Goal: Task Accomplishment & Management: Manage account settings

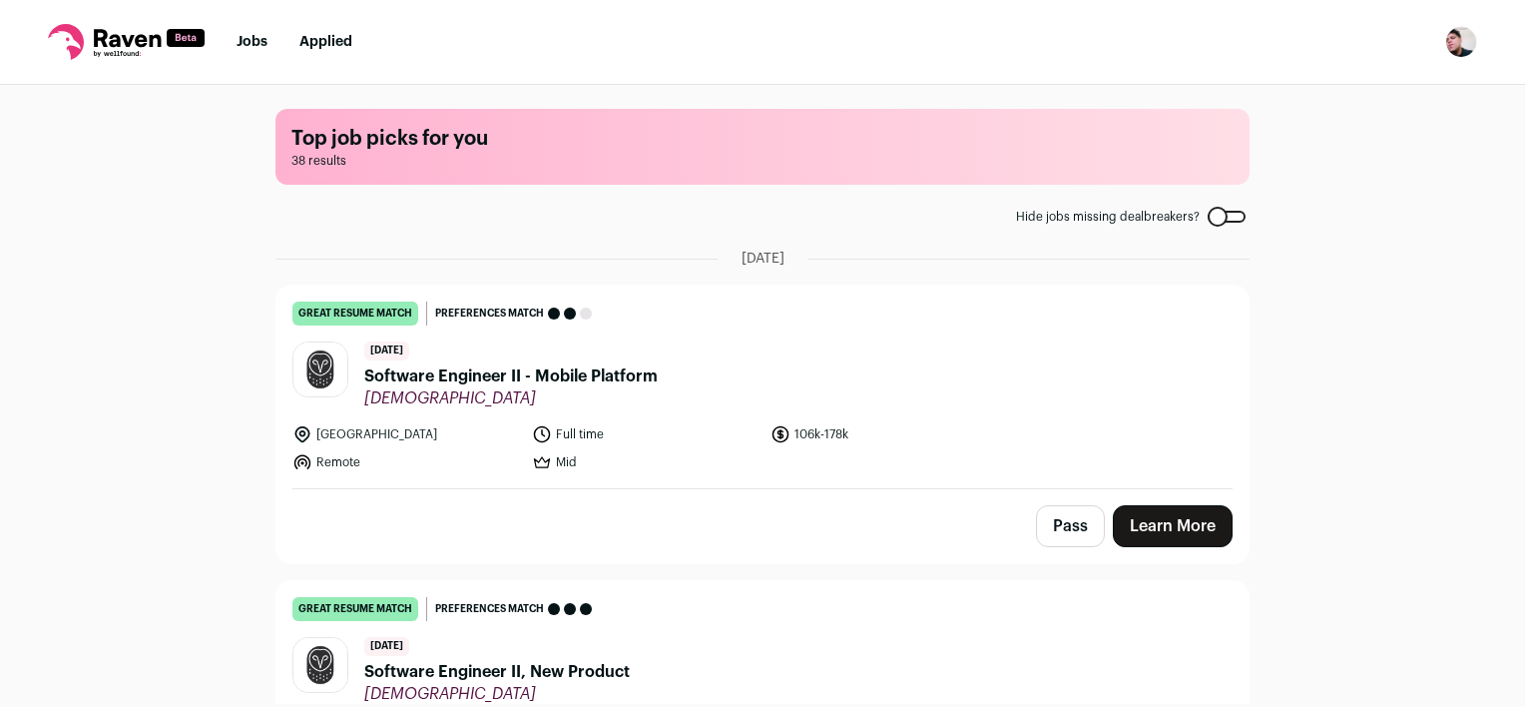
click at [1442, 45] on nav "Jobs Applied Settings Notifications Preferences Resume FAQs Logout" at bounding box center [762, 42] width 1525 height 85
click at [1450, 45] on img "Open dropdown" at bounding box center [1462, 42] width 32 height 32
click at [1324, 89] on link "Settings" at bounding box center [1366, 93] width 221 height 48
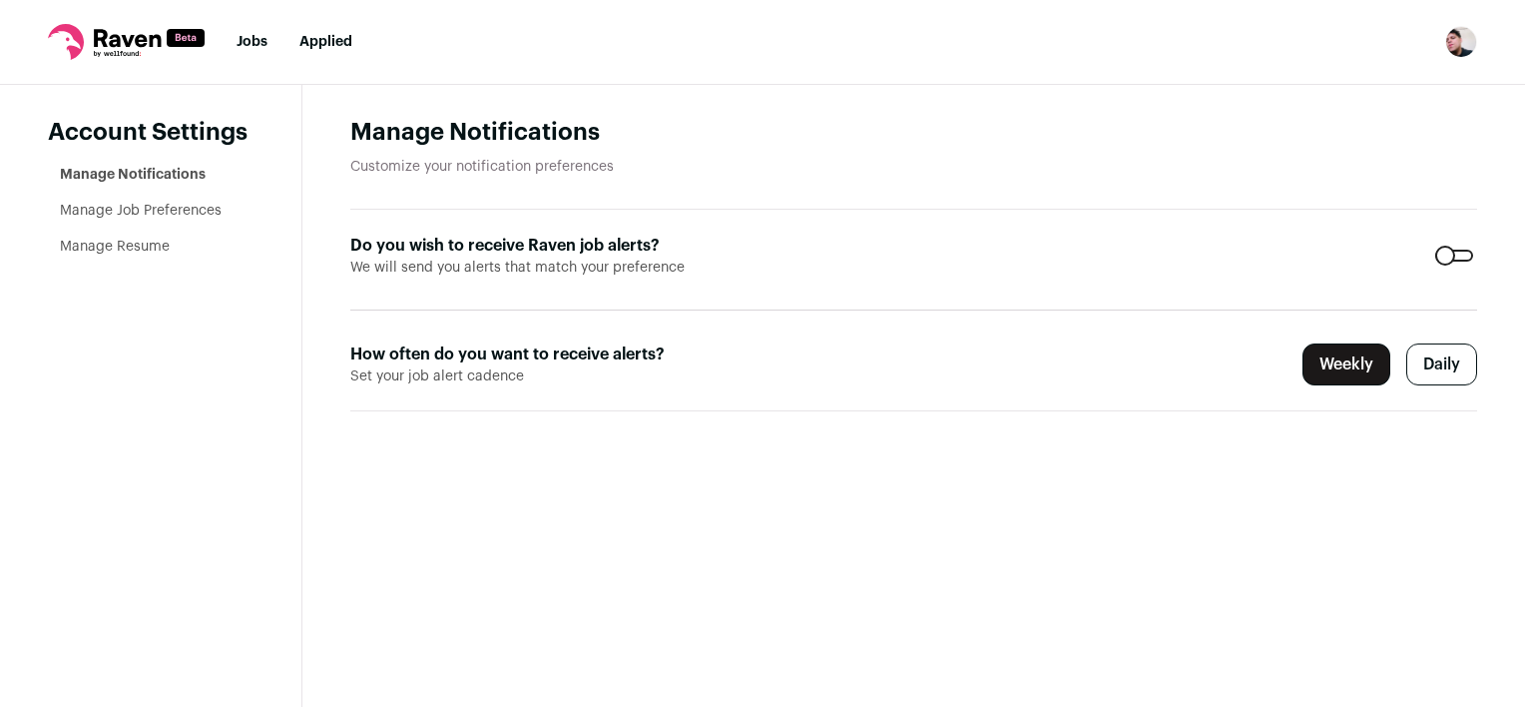
click at [76, 251] on link "Manage Resume" at bounding box center [115, 247] width 110 height 14
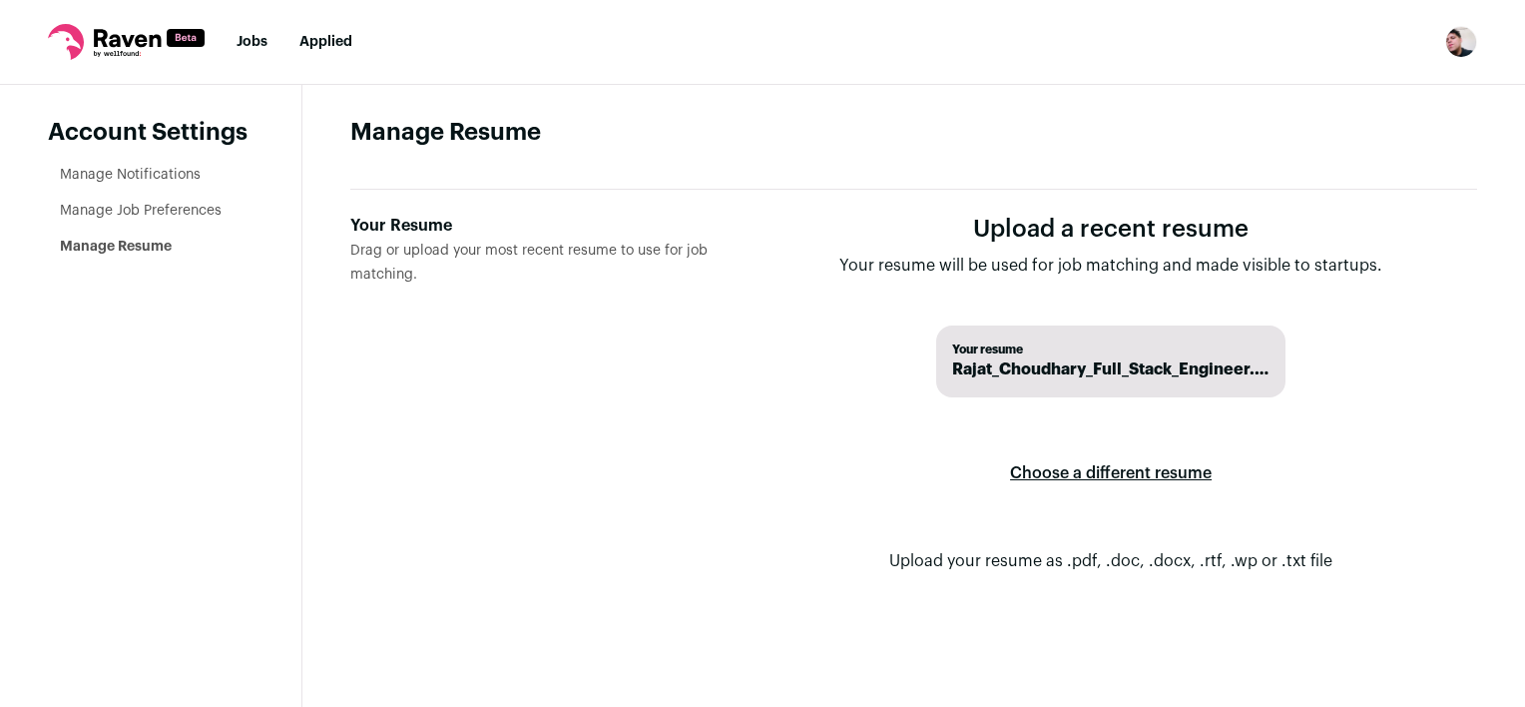
click at [1157, 370] on span "Rajat_Choudhary_Full_Stack_Engineer.pdf" at bounding box center [1110, 369] width 317 height 24
click at [1128, 474] on label "Choose a different resume" at bounding box center [1111, 473] width 202 height 56
click at [0, 0] on input "Your Resume Drag or upload your most recent resume to use for job matching." at bounding box center [0, 0] width 0 height 0
